Goal: Information Seeking & Learning: Learn about a topic

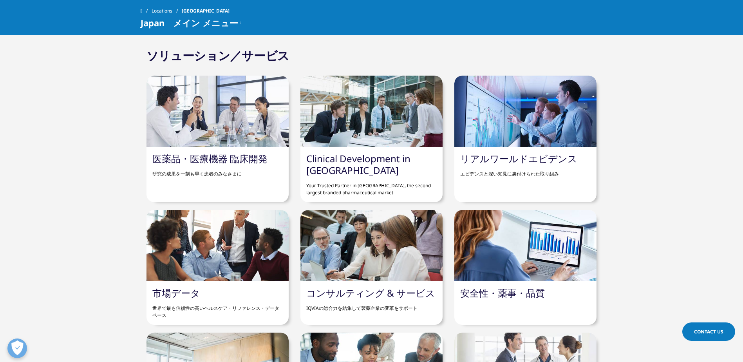
scroll to position [666, 0]
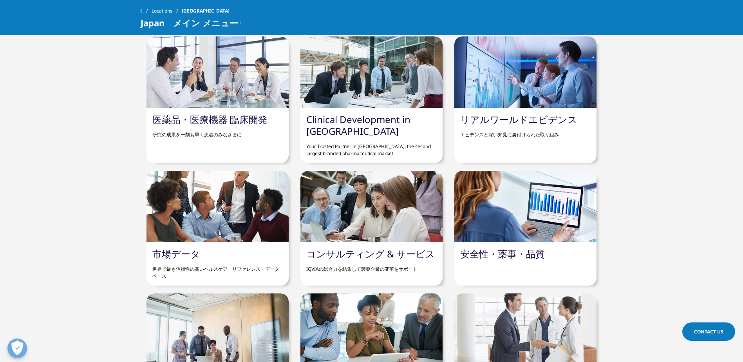
click at [178, 253] on link "市場データ" at bounding box center [176, 253] width 48 height 13
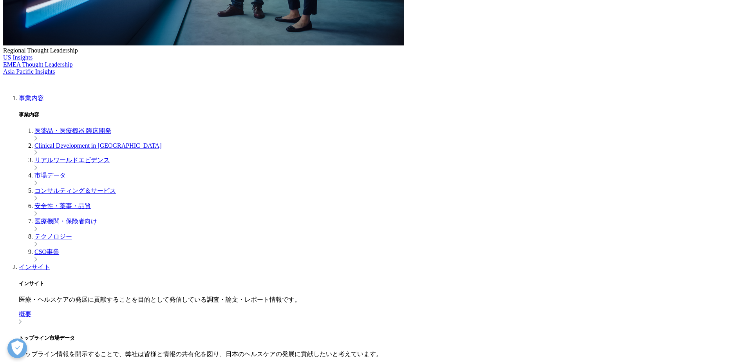
scroll to position [352, 0]
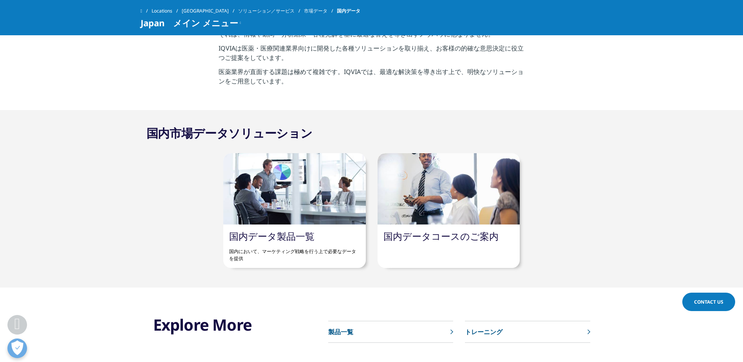
scroll to position [392, 0]
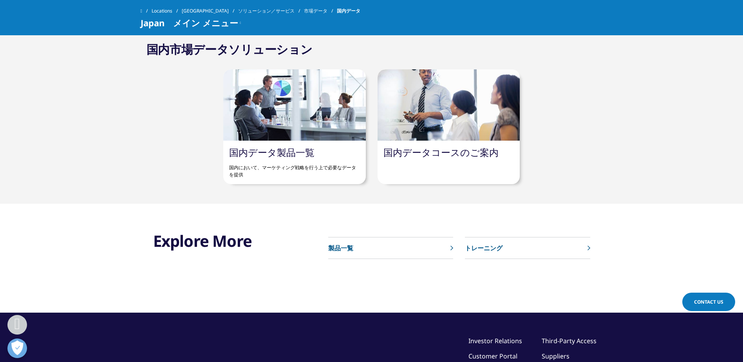
click at [278, 153] on link "国内データ製品一覧" at bounding box center [271, 152] width 85 height 13
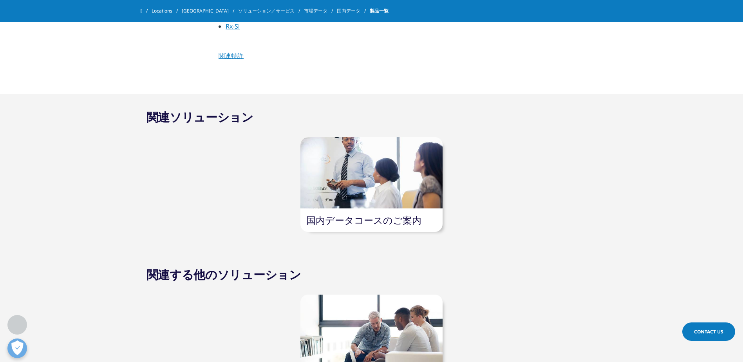
scroll to position [548, 0]
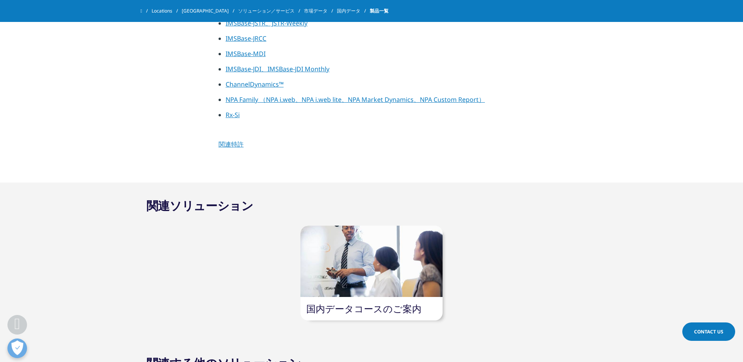
click at [237, 143] on link "関連特許" at bounding box center [230, 144] width 25 height 9
